Goal: Navigation & Orientation: Understand site structure

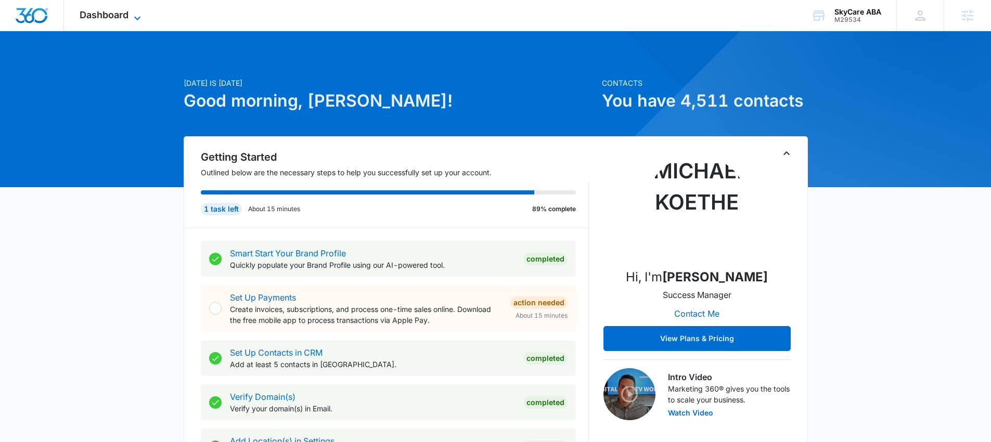
drag, startPoint x: 103, startPoint y: 14, endPoint x: 124, endPoint y: 15, distance: 20.8
click at [103, 14] on span "Dashboard" at bounding box center [104, 14] width 49 height 11
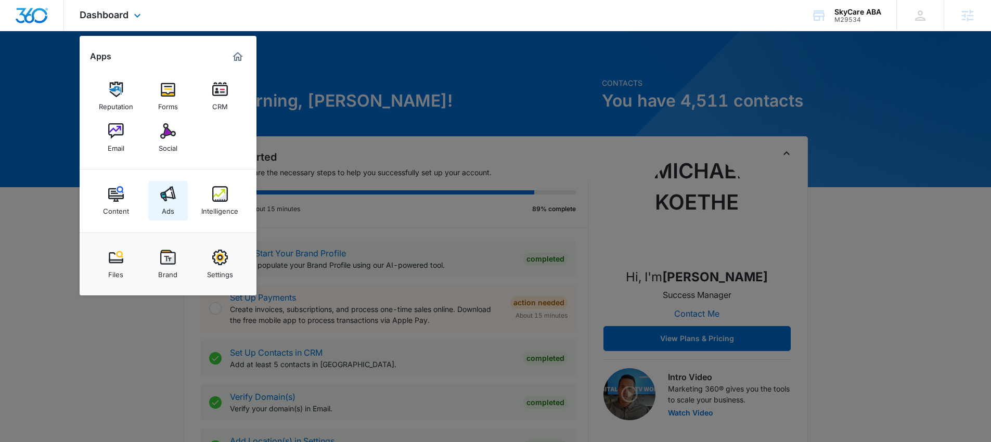
click at [157, 192] on link "Ads" at bounding box center [168, 201] width 40 height 40
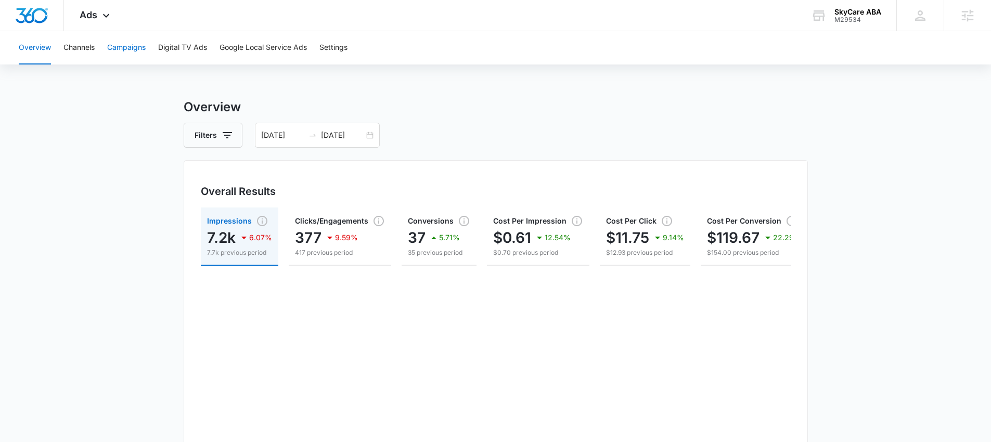
click at [132, 42] on button "Campaigns" at bounding box center [126, 47] width 38 height 33
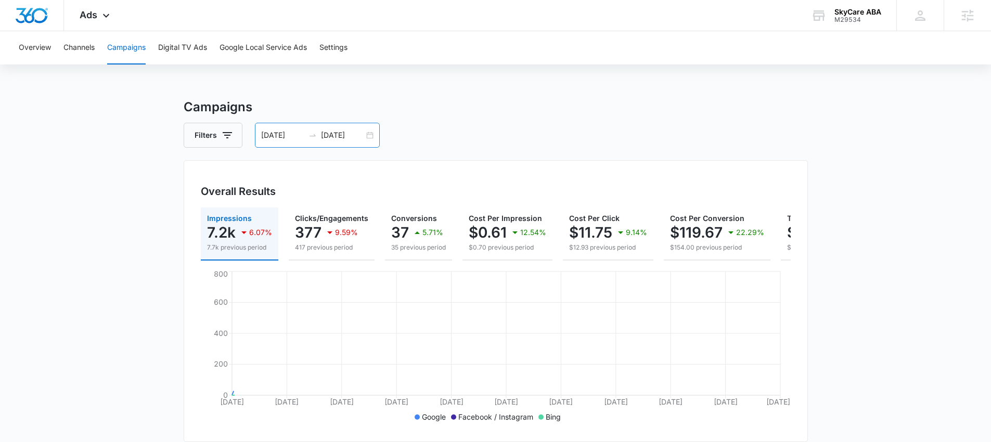
click at [267, 132] on input "[DATE]" at bounding box center [282, 135] width 43 height 11
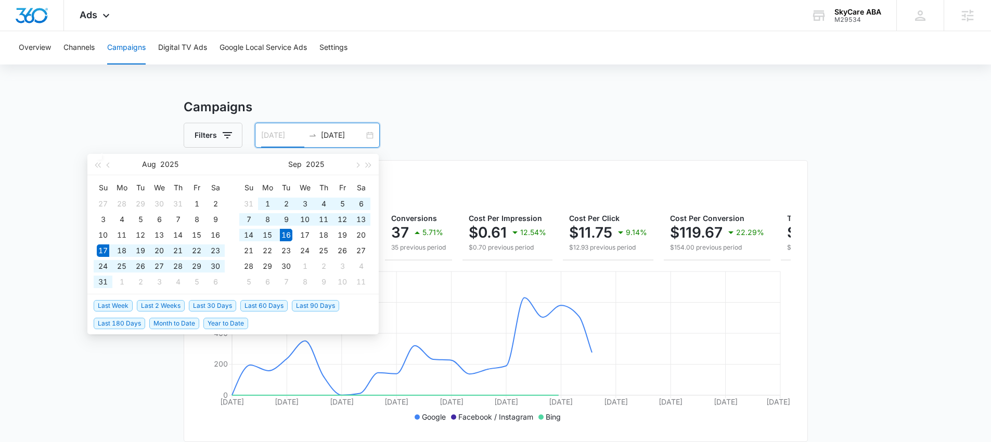
type input "[DATE]"
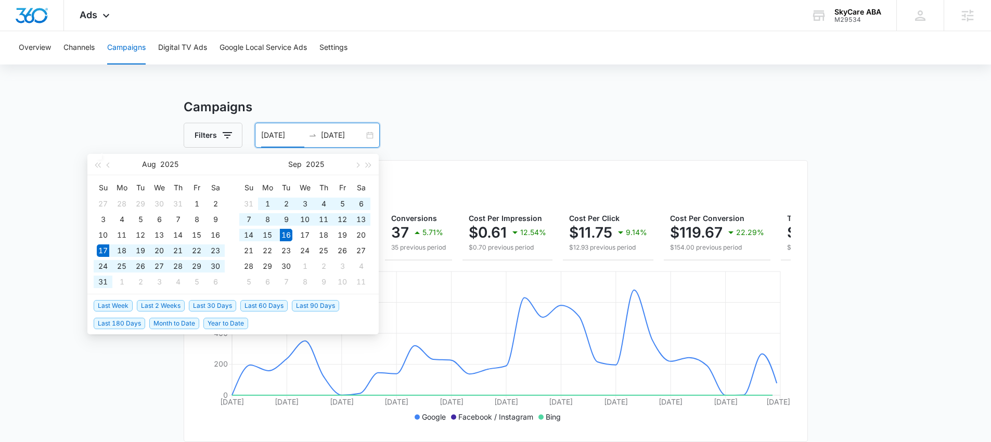
click at [225, 304] on span "Last 30 Days" at bounding box center [212, 305] width 47 height 11
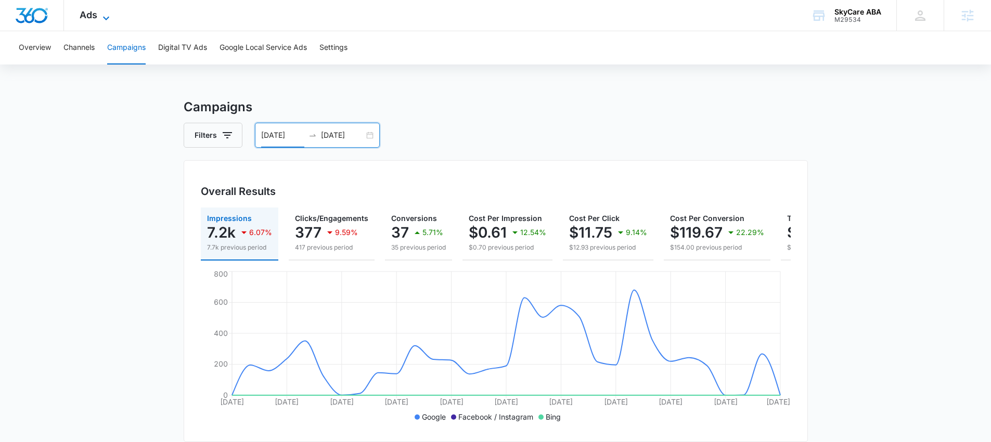
click at [110, 17] on icon at bounding box center [106, 18] width 12 height 12
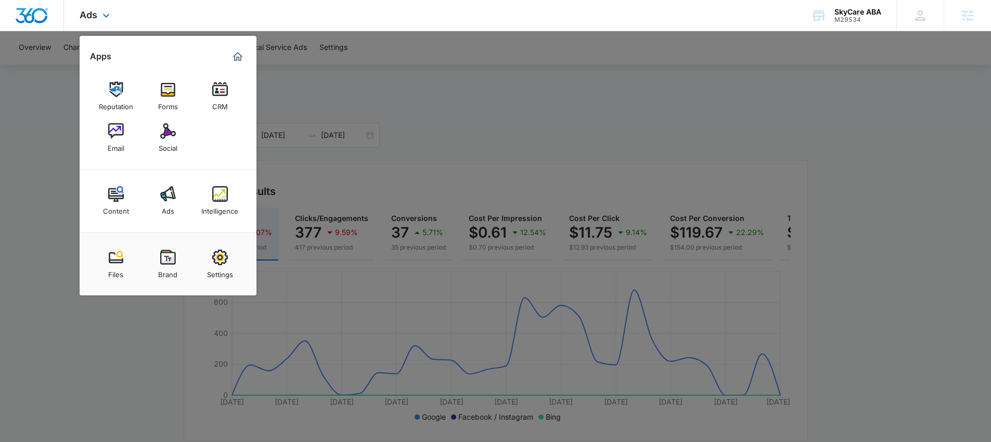
drag, startPoint x: 177, startPoint y: 139, endPoint x: 196, endPoint y: 140, distance: 19.3
click at [440, 120] on div at bounding box center [495, 221] width 991 height 442
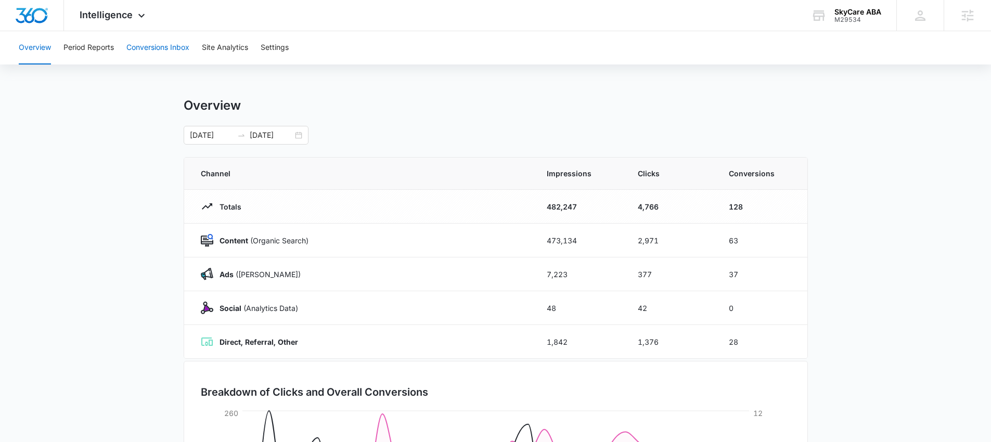
click at [128, 53] on button "Conversions Inbox" at bounding box center [157, 47] width 63 height 33
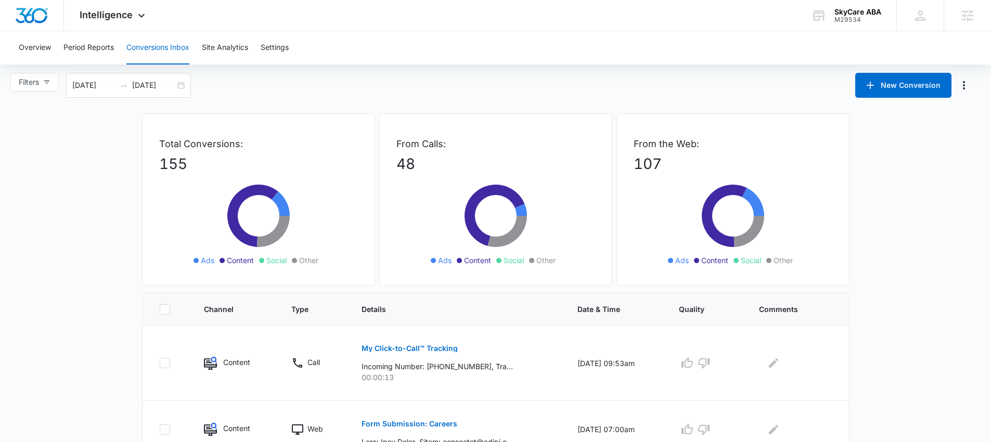
scroll to position [4, 0]
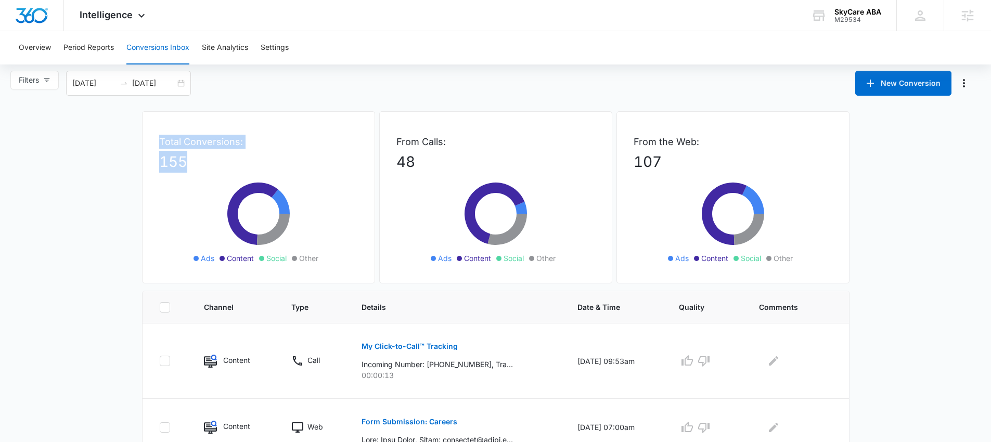
drag, startPoint x: 157, startPoint y: 139, endPoint x: 203, endPoint y: 160, distance: 51.2
click at [203, 160] on div "Total Conversions: 155 Ads Content Social Other" at bounding box center [258, 197] width 233 height 172
click at [203, 160] on p "155" at bounding box center [258, 162] width 199 height 22
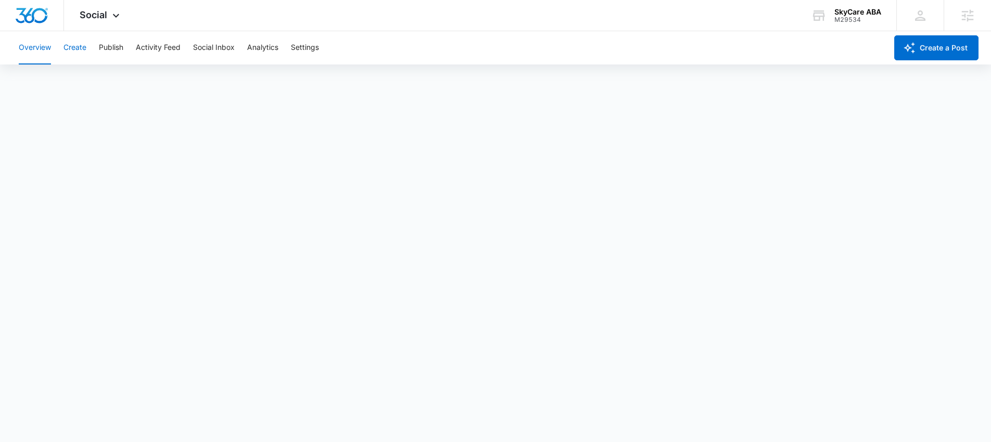
click at [83, 56] on button "Create" at bounding box center [74, 47] width 23 height 33
click at [103, 77] on button "Approvals" at bounding box center [101, 79] width 35 height 29
click at [64, 85] on button "Content Library" at bounding box center [45, 79] width 53 height 29
click at [114, 52] on button "Publish" at bounding box center [111, 47] width 24 height 33
click at [299, 55] on button "Settings" at bounding box center [305, 47] width 28 height 33
